Goal: Task Accomplishment & Management: Manage account settings

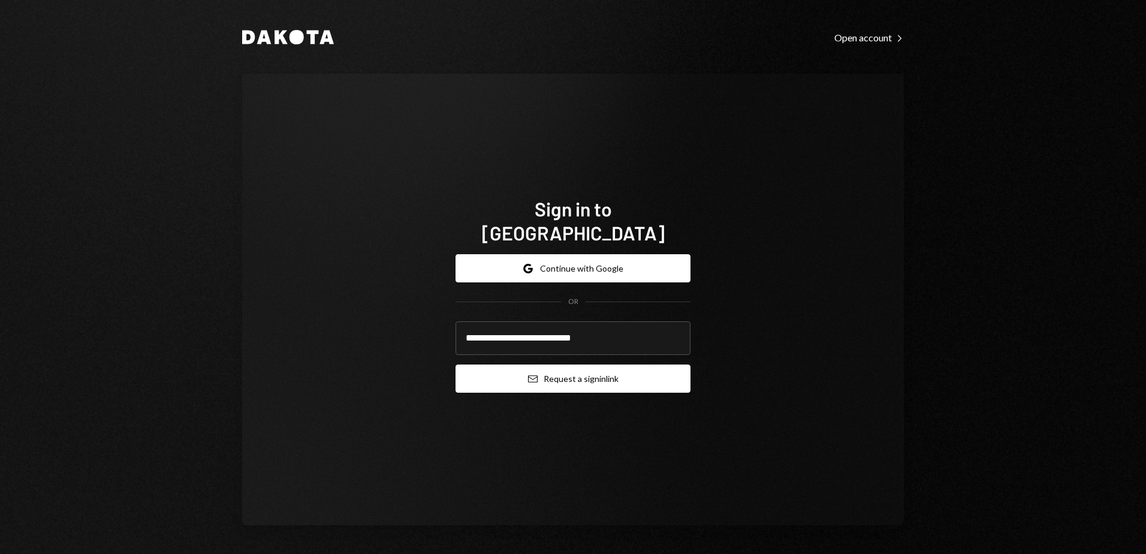
click at [568, 371] on button "Email Request a sign in link" at bounding box center [573, 378] width 235 height 28
